Goal: Information Seeking & Learning: Learn about a topic

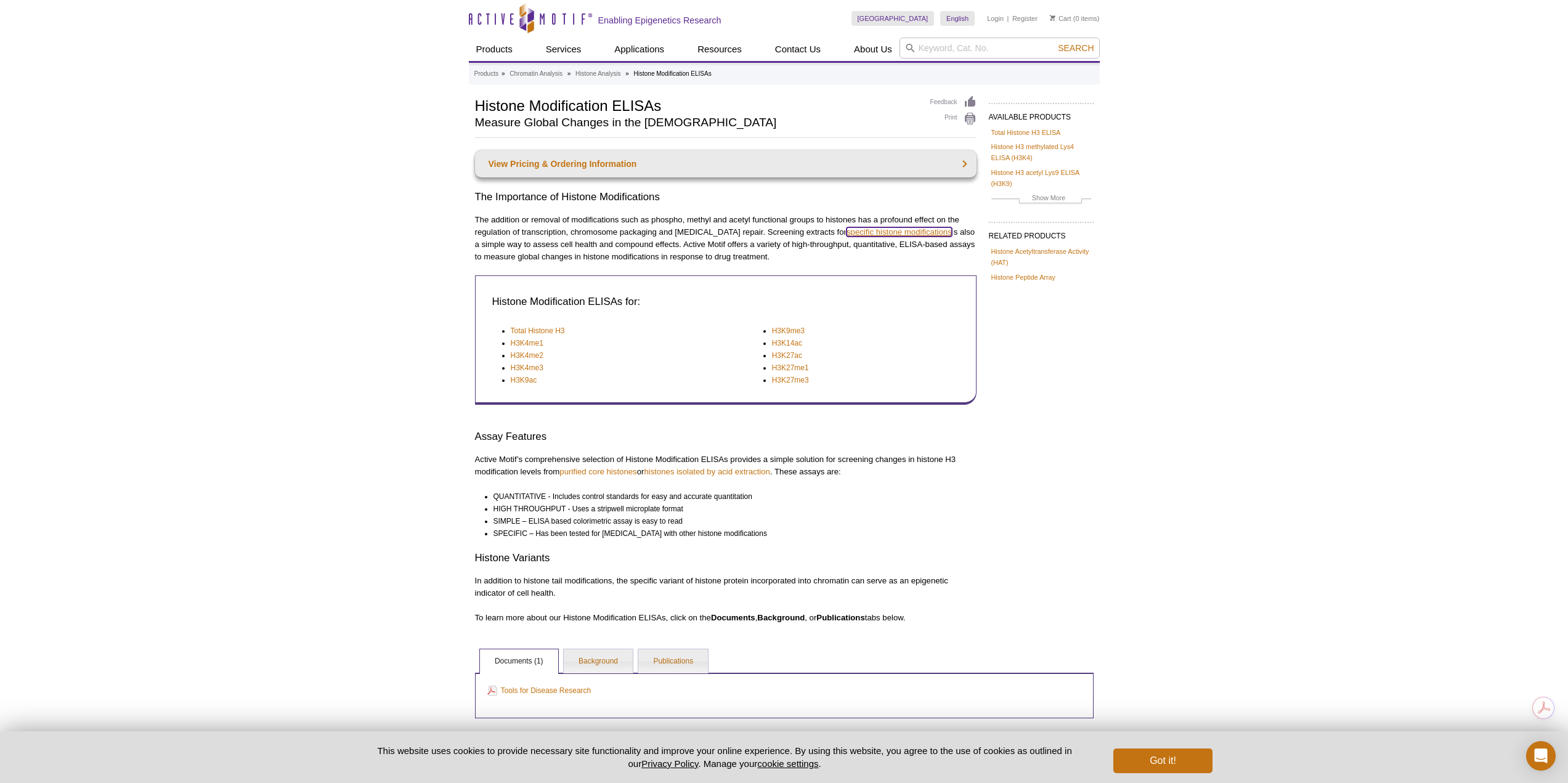
click at [859, 234] on link "specific histone modifications" at bounding box center [899, 232] width 106 height 9
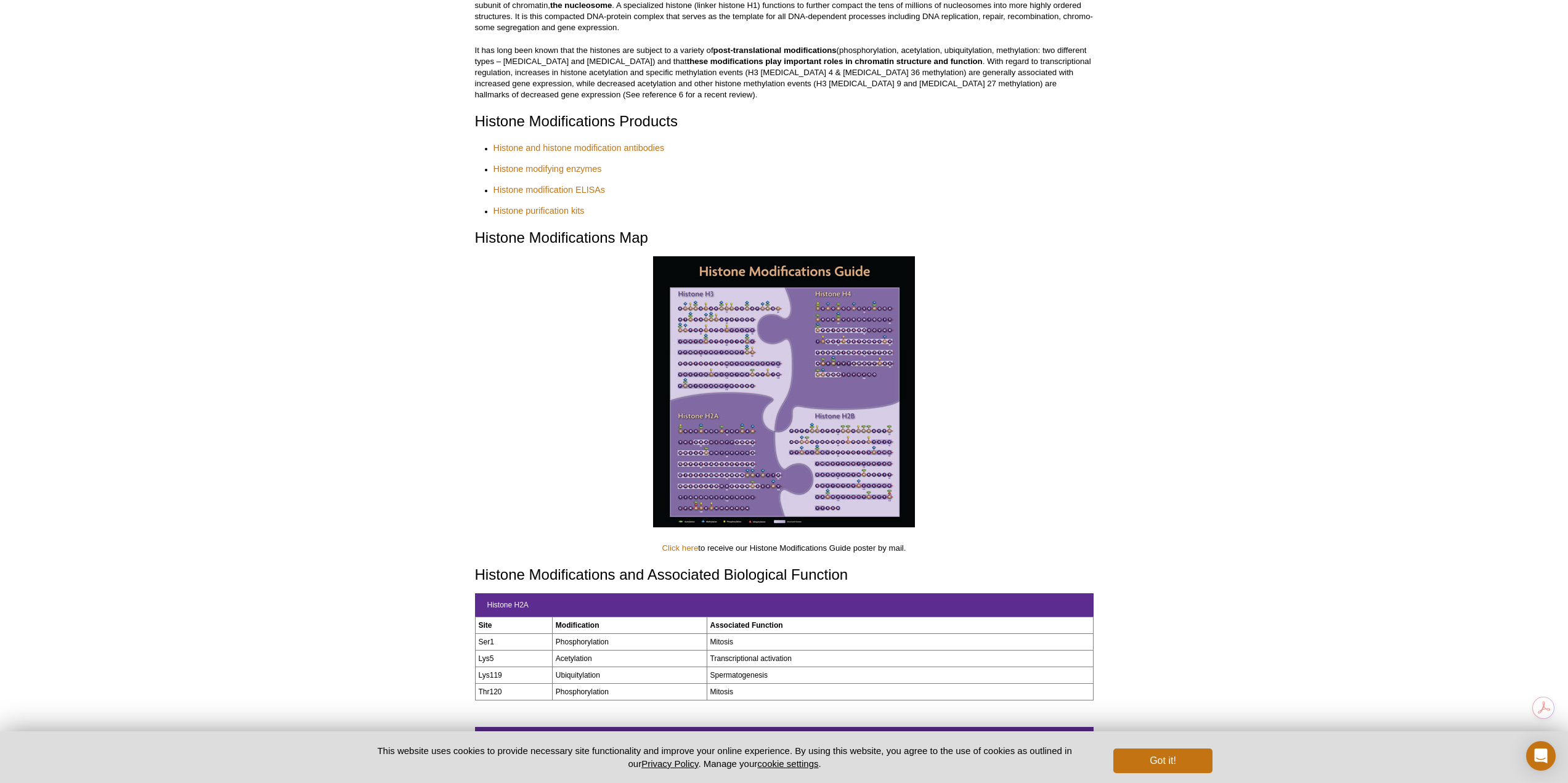
scroll to position [431, 0]
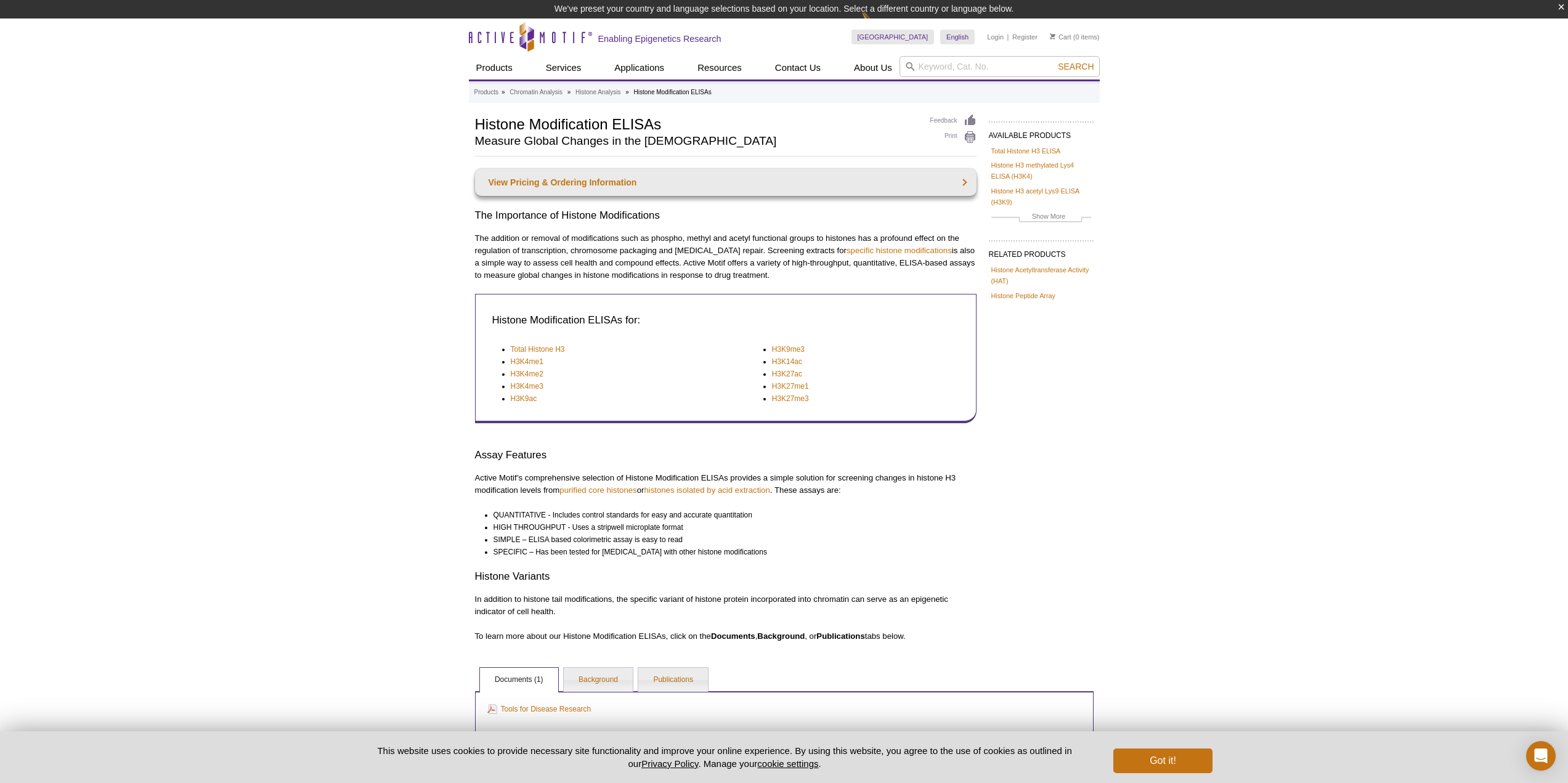
scroll to position [19, 0]
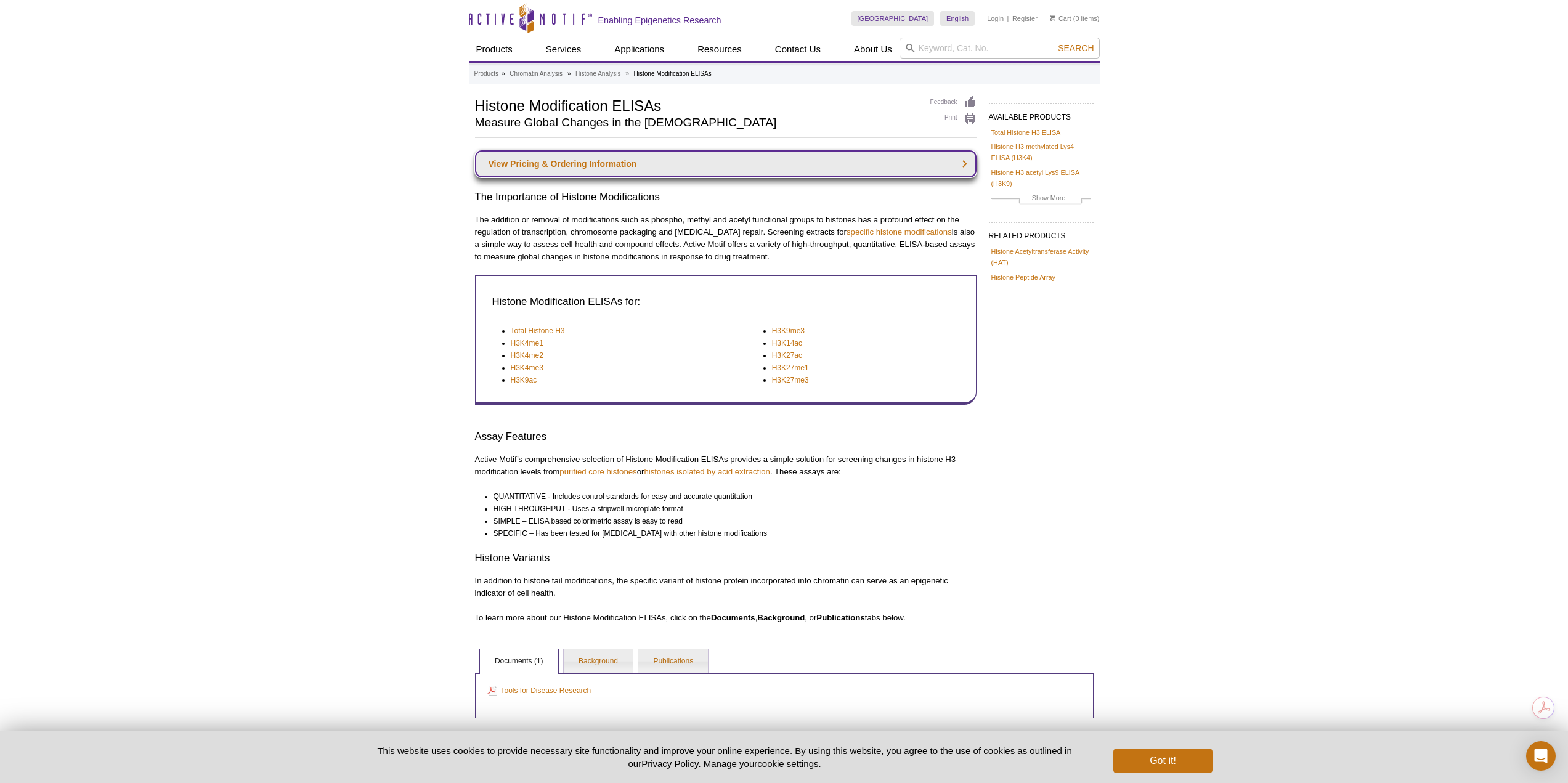
click at [570, 168] on link "View Pricing & Ordering Information" at bounding box center [725, 163] width 502 height 27
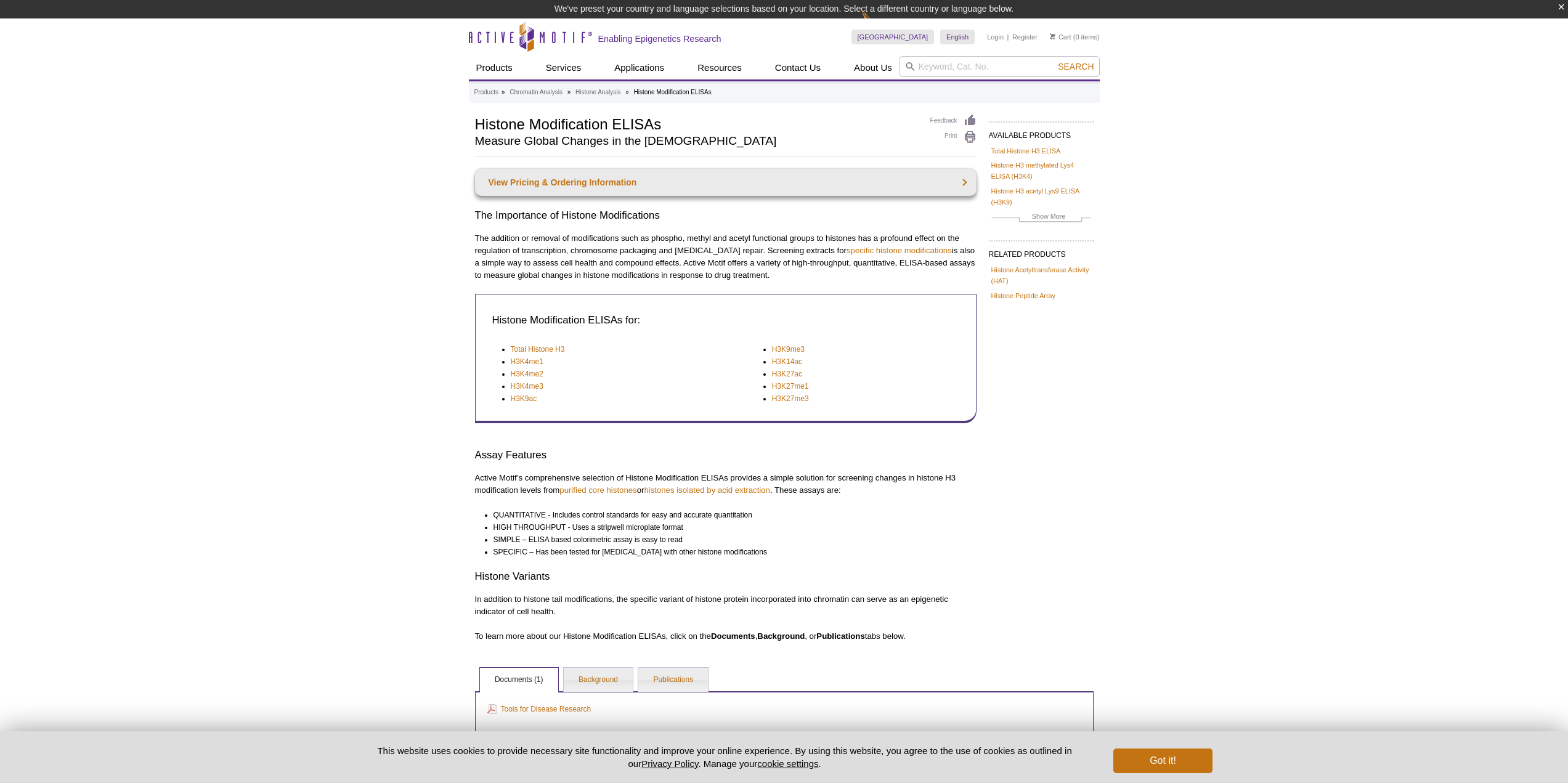
scroll to position [19, 0]
